Goal: Information Seeking & Learning: Check status

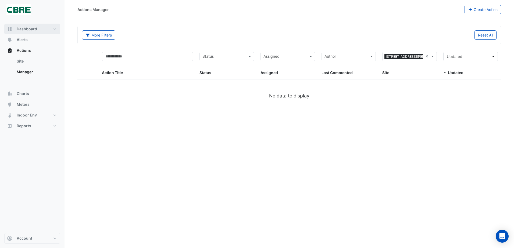
click at [20, 28] on span "Dashboard" at bounding box center [27, 28] width 20 height 5
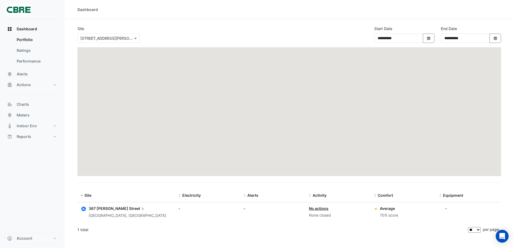
click at [111, 79] on div at bounding box center [289, 111] width 424 height 129
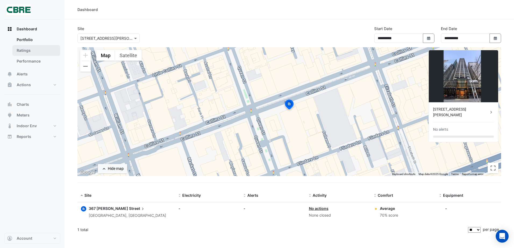
click at [23, 50] on link "Ratings" at bounding box center [36, 50] width 48 height 11
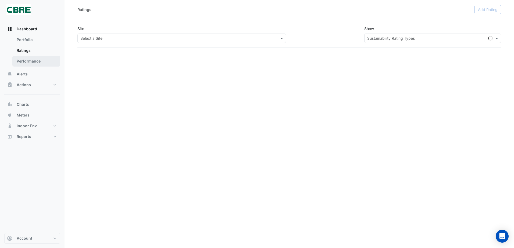
click at [23, 60] on link "Performance" at bounding box center [36, 61] width 48 height 11
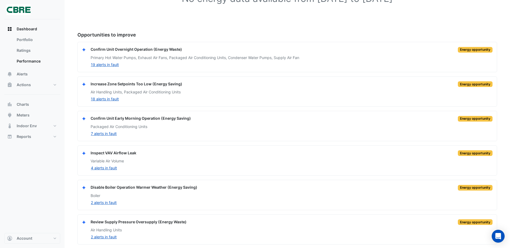
scroll to position [81, 0]
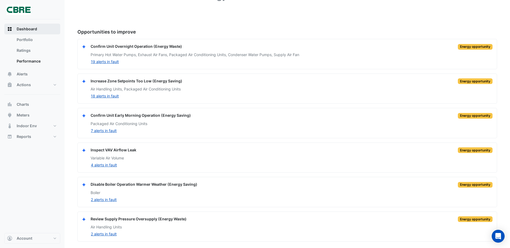
click at [27, 28] on span "Dashboard" at bounding box center [27, 28] width 20 height 5
click at [10, 29] on icon "button" at bounding box center [9, 28] width 5 height 5
click at [31, 30] on span "Dashboard" at bounding box center [27, 28] width 20 height 5
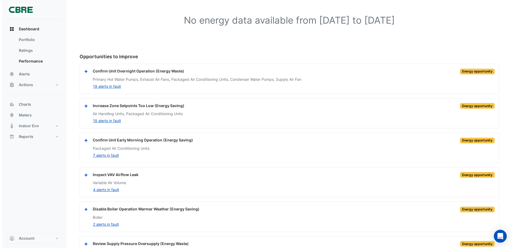
scroll to position [0, 0]
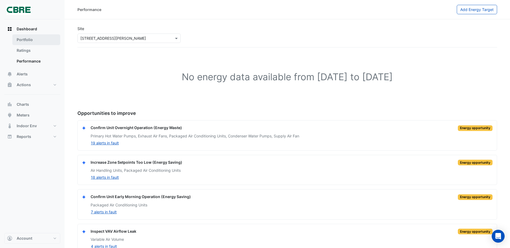
click at [29, 38] on link "Portfolio" at bounding box center [36, 39] width 48 height 11
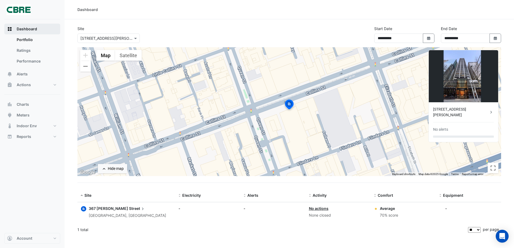
click at [26, 31] on span "Dashboard" at bounding box center [27, 28] width 20 height 5
click at [26, 27] on span "Dashboard" at bounding box center [27, 28] width 20 height 5
click at [28, 72] on button "Alerts" at bounding box center [32, 74] width 56 height 11
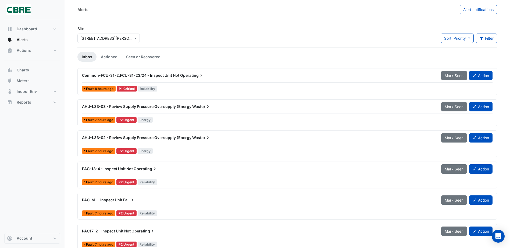
click at [127, 74] on span "Common-FCU-31-2,FCU-31-23/24 - Inspect Unit Not" at bounding box center [130, 75] width 97 height 5
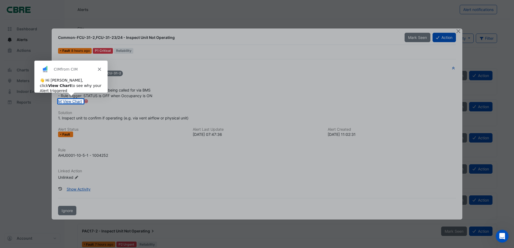
click at [75, 101] on link "View Chart" at bounding box center [70, 101] width 24 height 5
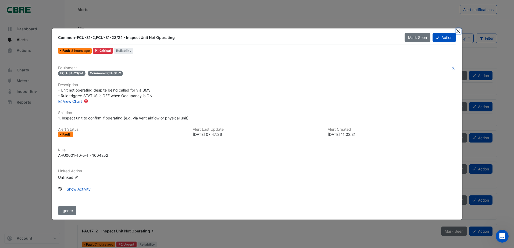
click at [458, 31] on button "Close" at bounding box center [459, 32] width 6 height 6
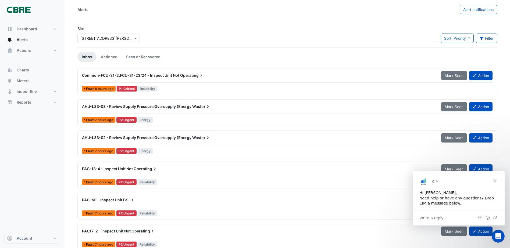
click at [496, 180] on span "Close" at bounding box center [494, 180] width 19 height 19
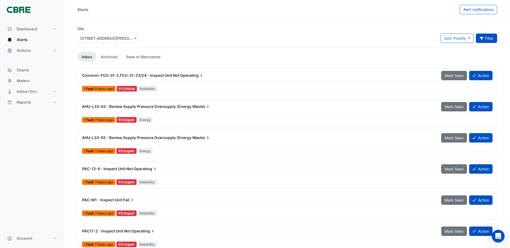
click at [488, 38] on button "Filter" at bounding box center [487, 38] width 22 height 9
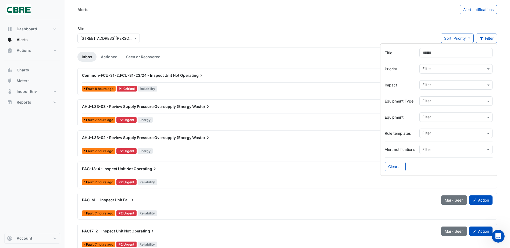
click at [438, 103] on input "text" at bounding box center [453, 102] width 63 height 6
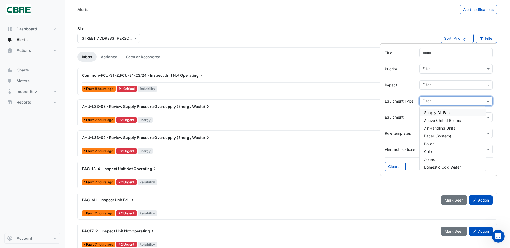
click at [438, 103] on input "text" at bounding box center [453, 102] width 63 height 6
drag, startPoint x: 447, startPoint y: 75, endPoint x: 446, endPoint y: 79, distance: 3.8
click at [447, 76] on div at bounding box center [439, 77] width 108 height 7
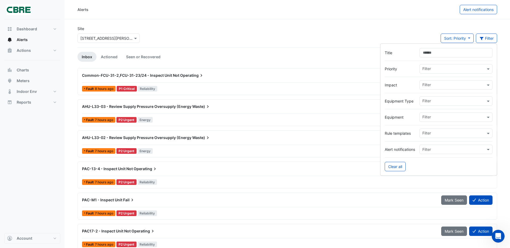
click at [445, 84] on input "text" at bounding box center [453, 86] width 63 height 6
click at [433, 136] on span "Water" at bounding box center [429, 135] width 10 height 5
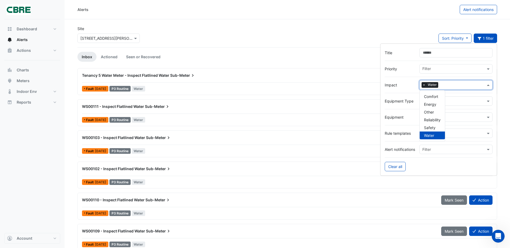
click at [222, 60] on ul "Inbox Actioned Seen or Recovered" at bounding box center [287, 57] width 420 height 10
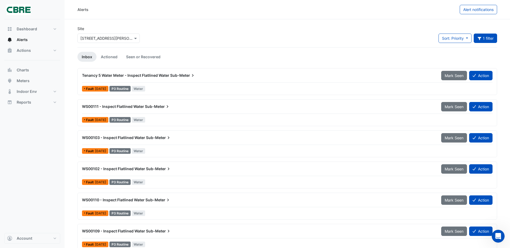
click at [133, 138] on span "WS00103 - Inspect Flatlined Water" at bounding box center [113, 138] width 63 height 5
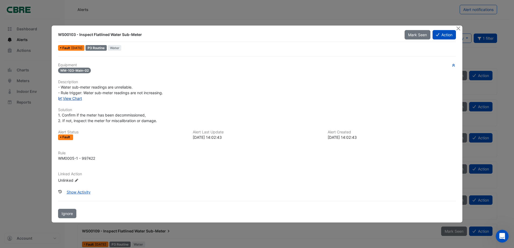
click at [78, 98] on link "View Chart" at bounding box center [70, 98] width 24 height 5
click at [460, 29] on button "Close" at bounding box center [459, 29] width 6 height 6
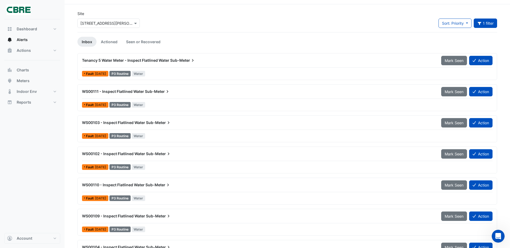
scroll to position [27, 0]
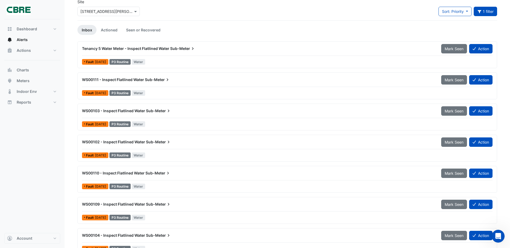
click at [154, 172] on span "Sub-Meter" at bounding box center [157, 173] width 25 height 5
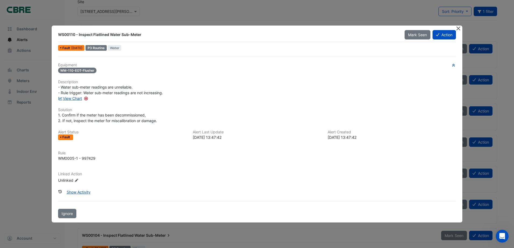
click at [460, 28] on button "Close" at bounding box center [459, 29] width 6 height 6
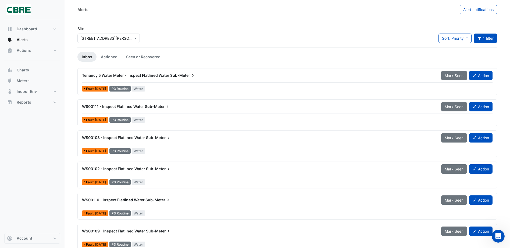
click at [122, 74] on span "Tenancy 5 Water Meter - Inspect Flatlined Water" at bounding box center [125, 75] width 87 height 5
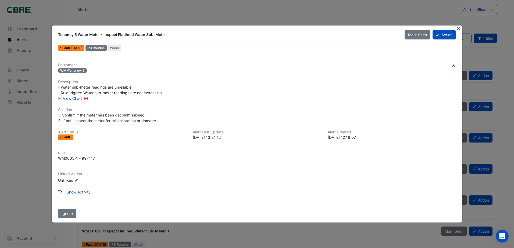
click at [458, 29] on button "Close" at bounding box center [459, 29] width 6 height 6
